Goal: Task Accomplishment & Management: Manage account settings

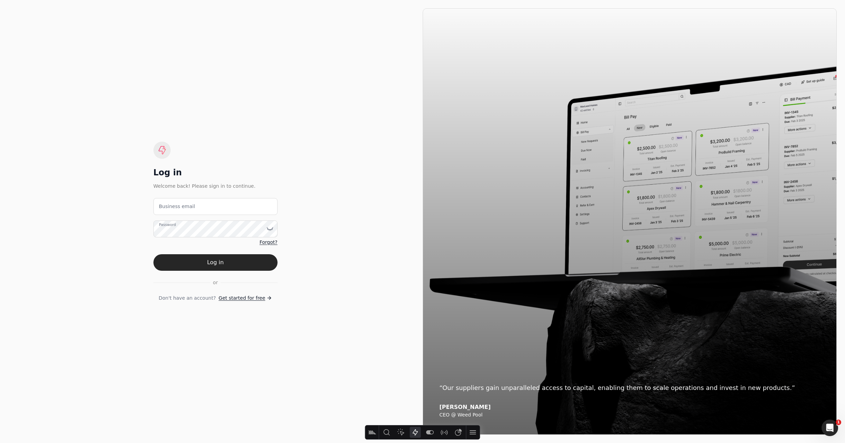
click at [353, 175] on div "Log in Welcome back! Please sign in to continue. Business email Password Forgot…" at bounding box center [215, 221] width 414 height 427
drag, startPoint x: 353, startPoint y: 175, endPoint x: 350, endPoint y: 172, distance: 3.9
click at [353, 175] on div "Log in Welcome back! Please sign in to continue. Business email Password Forgot…" at bounding box center [215, 221] width 414 height 427
click at [431, 427] on div "Authenticate" at bounding box center [422, 433] width 87 height 14
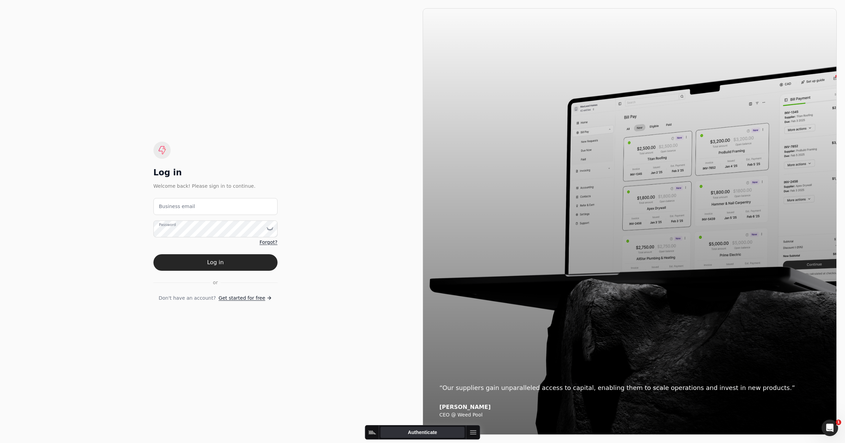
drag, startPoint x: 434, startPoint y: 432, endPoint x: 440, endPoint y: 434, distance: 6.4
click at [434, 432] on button "Authenticate" at bounding box center [422, 432] width 84 height 11
